Goal: Register for event/course

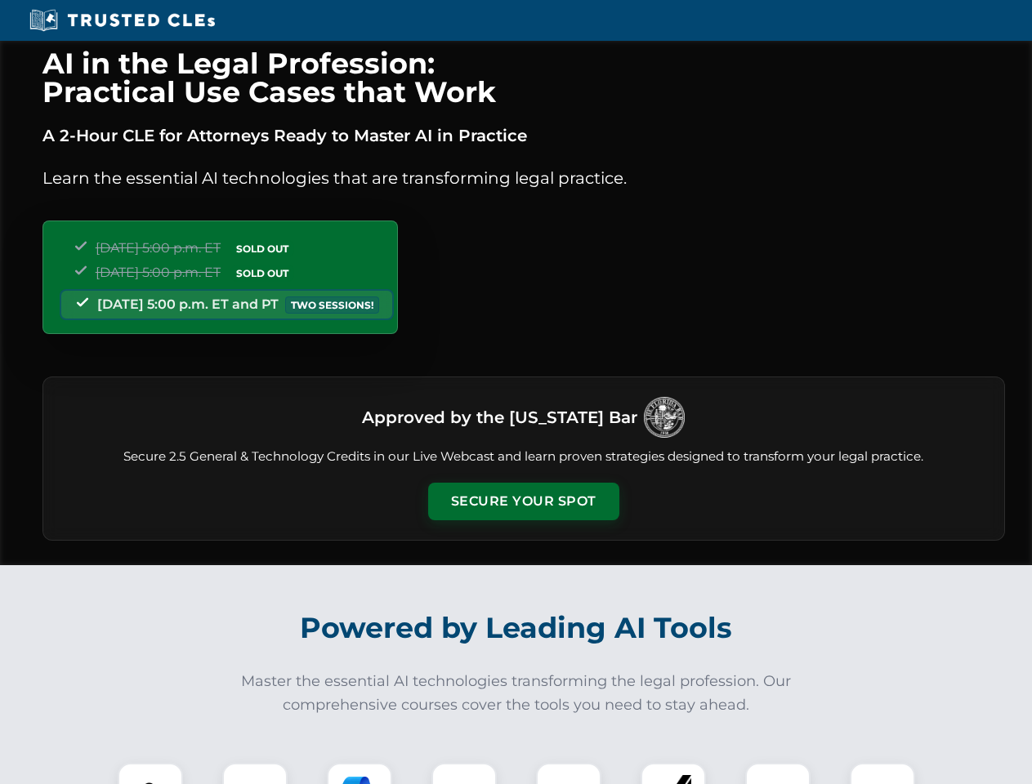
click at [523, 502] on button "Secure Your Spot" at bounding box center [523, 502] width 191 height 38
click at [150, 774] on img at bounding box center [150, 795] width 47 height 47
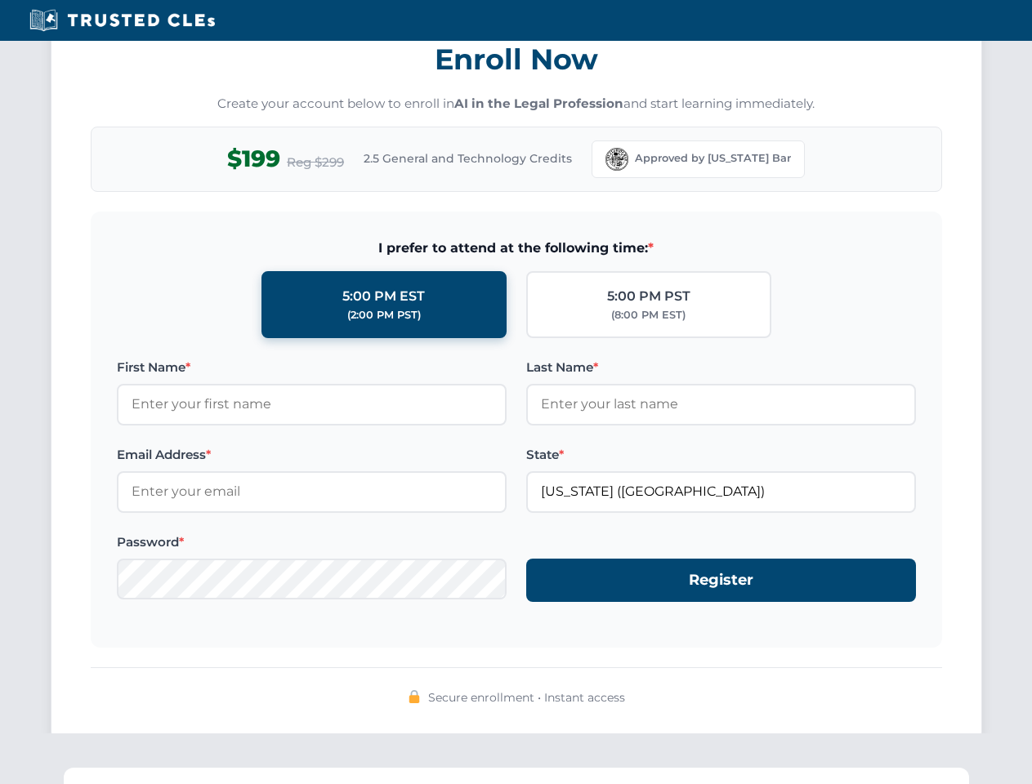
scroll to position [1603, 0]
